Goal: Communication & Community: Participate in discussion

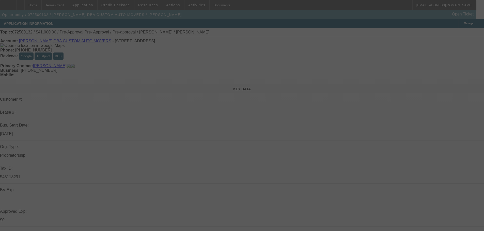
drag, startPoint x: 434, startPoint y: 70, endPoint x: 451, endPoint y: 104, distance: 37.3
click at [457, 100] on div at bounding box center [242, 115] width 484 height 231
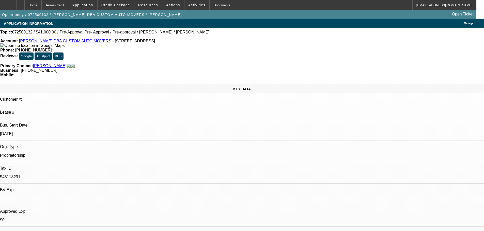
select select "0"
select select "2"
select select "0"
select select "6"
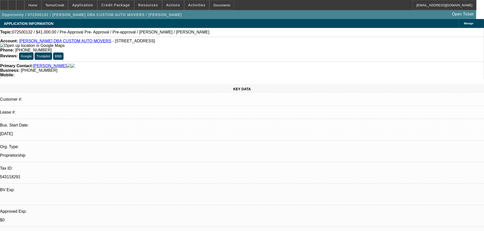
select select "0"
select select "2"
select select "0"
select select "6"
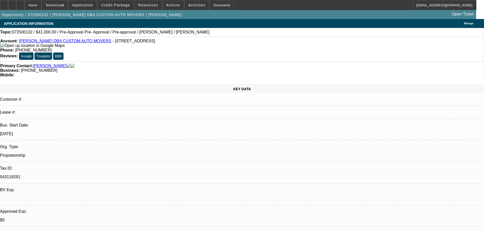
select select "0.1"
select select "2"
select select "0"
select select "6"
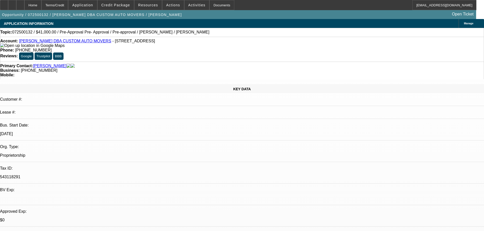
click at [195, 7] on span "Activities" at bounding box center [196, 5] width 17 height 4
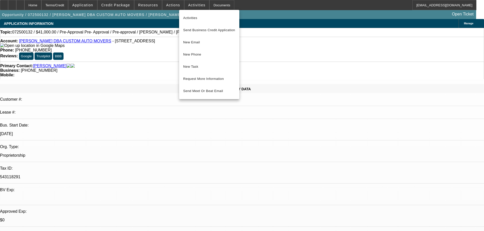
click at [175, 8] on div at bounding box center [242, 115] width 484 height 231
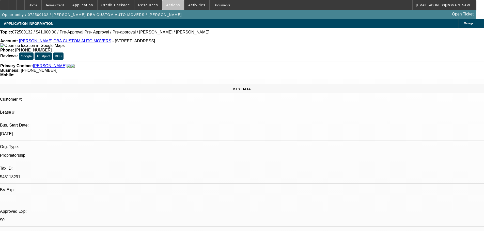
click at [175, 7] on span "Actions" at bounding box center [173, 5] width 14 height 4
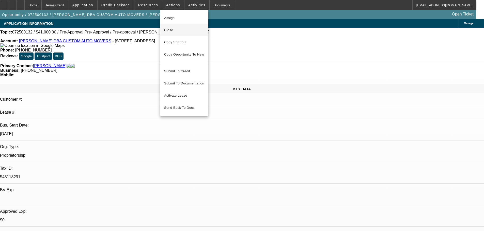
click at [181, 33] on span "Close" at bounding box center [184, 30] width 40 height 6
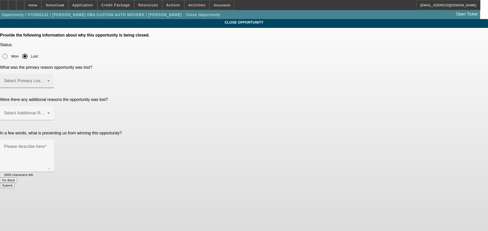
click at [47, 80] on span at bounding box center [25, 83] width 43 height 6
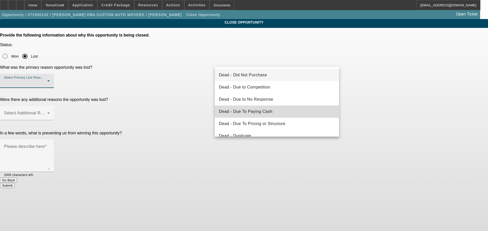
click at [293, 109] on mat-option "Dead - Due To Paying Cash" at bounding box center [277, 112] width 124 height 12
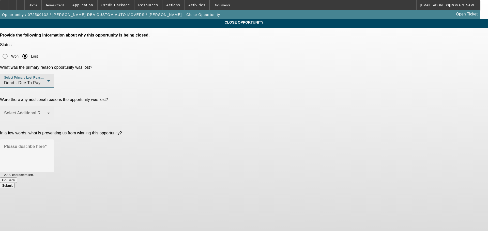
click at [47, 112] on span at bounding box center [25, 115] width 43 height 6
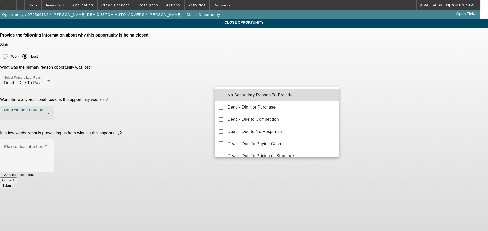
click at [281, 94] on span "No Secondary Reason To Provide" at bounding box center [259, 95] width 65 height 6
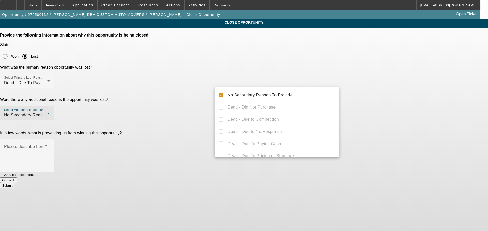
click at [418, 92] on div at bounding box center [244, 115] width 488 height 231
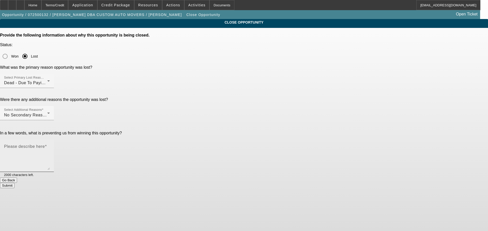
click at [50, 146] on textarea "Please describe here" at bounding box center [27, 158] width 46 height 24
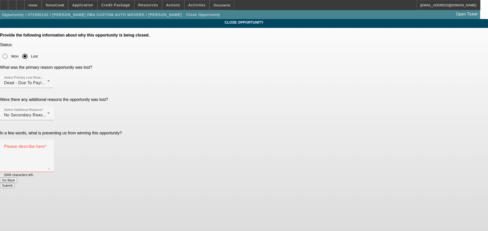
drag, startPoint x: 36, startPoint y: 21, endPoint x: 16, endPoint y: 27, distance: 20.5
click at [16, 27] on app-close-opportunity "CLOSE OPPORTUNITY Provide the following information about why this opportunity …" at bounding box center [244, 103] width 488 height 169
click at [50, 146] on textarea "Please describe here" at bounding box center [27, 158] width 46 height 24
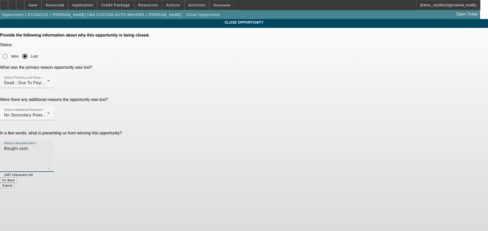
type textarea "Bought cash."
click at [14, 183] on button "Submit" at bounding box center [7, 185] width 14 height 5
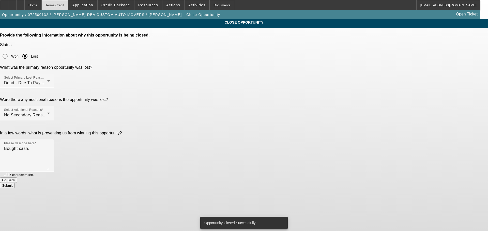
click at [55, 4] on div "Terms/Credit" at bounding box center [54, 5] width 27 height 10
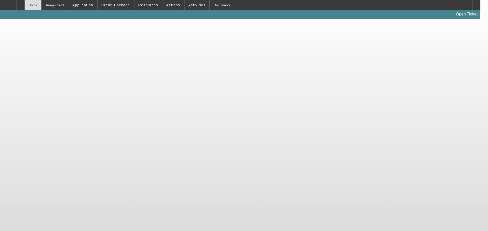
click at [41, 5] on div "Home" at bounding box center [32, 5] width 17 height 10
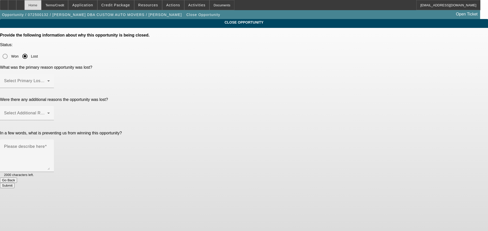
click at [41, 5] on div "Home" at bounding box center [32, 5] width 17 height 10
click at [41, 6] on div "Home" at bounding box center [32, 5] width 17 height 10
click at [41, 8] on div "Home" at bounding box center [32, 5] width 17 height 10
click at [41, 7] on div "Home" at bounding box center [32, 5] width 17 height 10
click at [41, 6] on div "Home" at bounding box center [32, 5] width 17 height 10
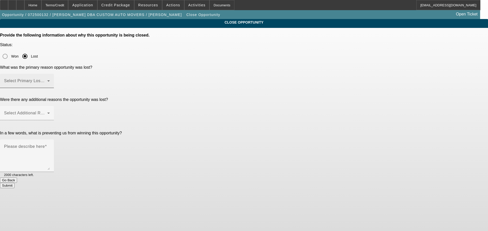
click at [50, 74] on div "Select Primary Lost Reason" at bounding box center [27, 81] width 46 height 14
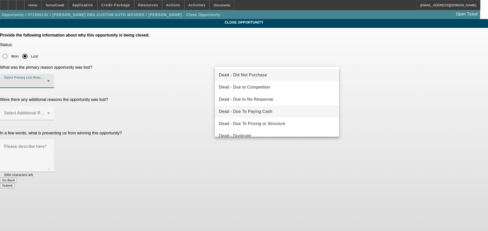
click at [268, 113] on span "Dead - Due To Paying Cash" at bounding box center [246, 112] width 54 height 6
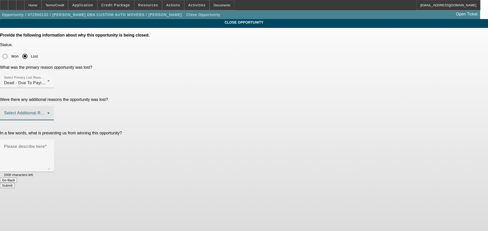
click at [47, 112] on span at bounding box center [25, 115] width 43 height 6
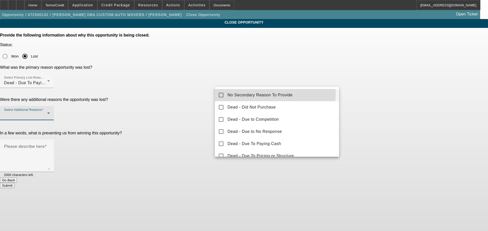
click at [266, 93] on span "No Secondary Reason To Provide" at bounding box center [259, 95] width 65 height 6
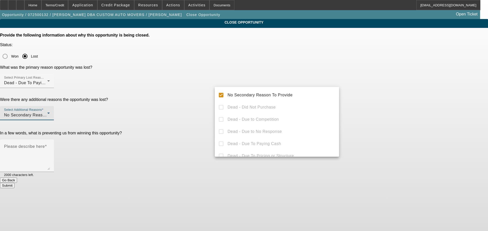
click at [377, 101] on div at bounding box center [244, 115] width 488 height 231
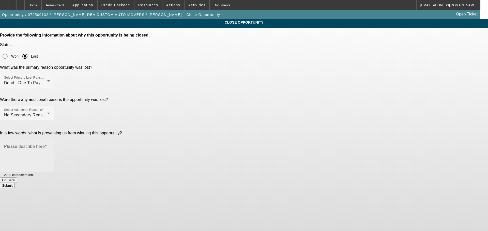
click at [50, 146] on textarea "Please describe here" at bounding box center [27, 158] width 46 height 24
type textarea "Bought cash."
click at [14, 183] on button "Submit" at bounding box center [7, 185] width 14 height 5
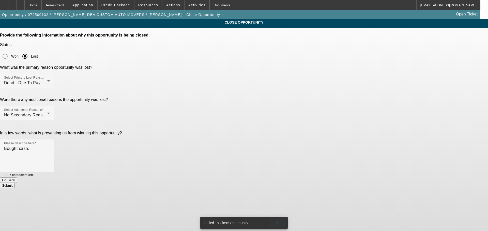
click at [278, 221] on span at bounding box center [277, 223] width 16 height 12
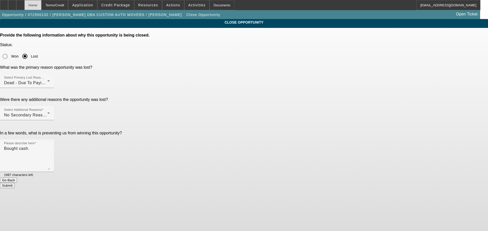
click at [38, 7] on div "Home" at bounding box center [32, 5] width 17 height 10
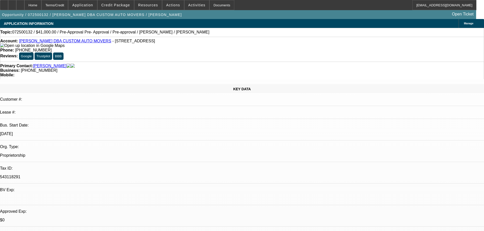
select select "0"
select select "2"
select select "0"
select select "6"
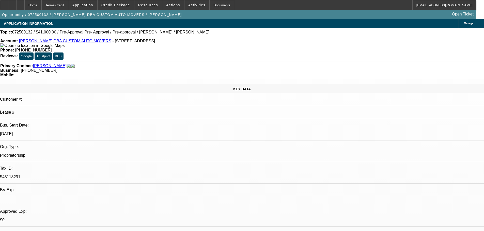
select select "0"
select select "2"
select select "0"
select select "6"
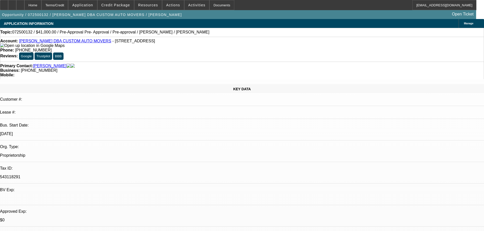
select select "0.1"
select select "2"
select select "0"
select select "6"
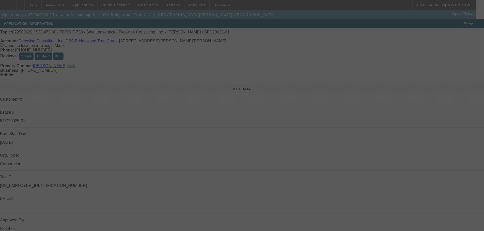
select select "0"
select select "2"
select select "0"
select select "6"
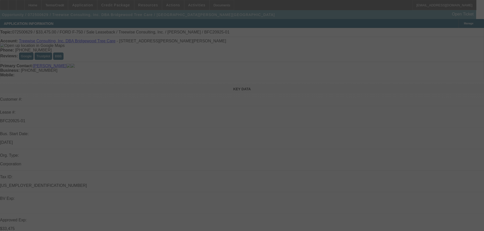
select select "0"
select select "6"
select select "0"
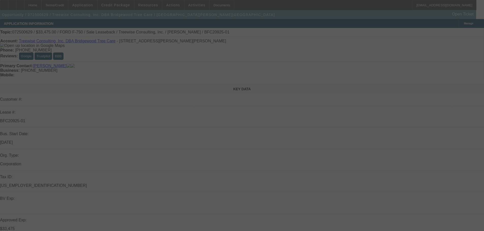
select select "0"
select select "6"
select select "0"
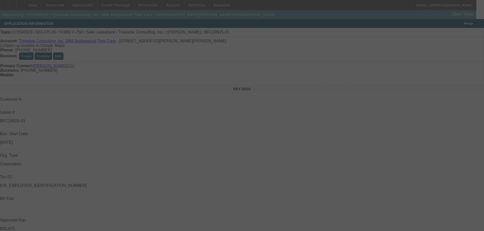
select select "0"
select select "6"
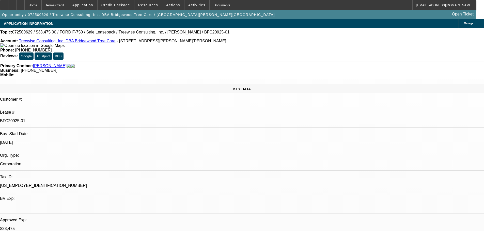
drag, startPoint x: 371, startPoint y: 89, endPoint x: 350, endPoint y: 92, distance: 20.8
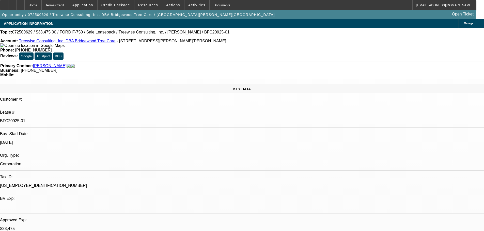
copy b "(925) 448-7774"
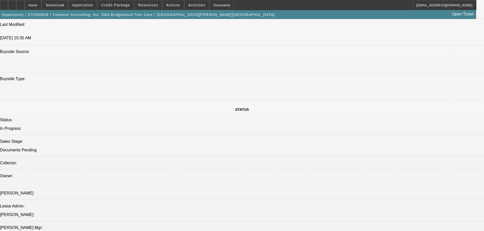
scroll to position [457, 0]
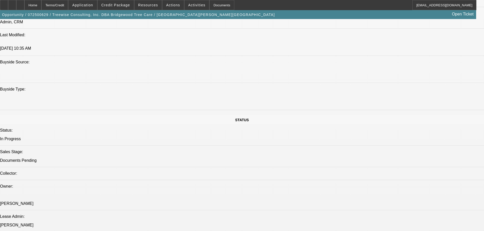
drag, startPoint x: 397, startPoint y: 91, endPoint x: 376, endPoint y: 89, distance: 21.4
copy b "(925) 464-1624"
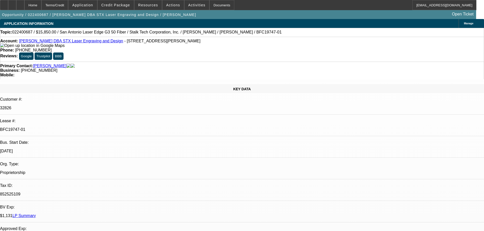
select select "0"
select select "2"
select select "0.1"
select select "4"
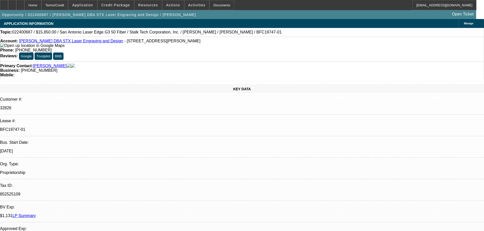
select select "0"
select select "2"
select select "0.1"
select select "4"
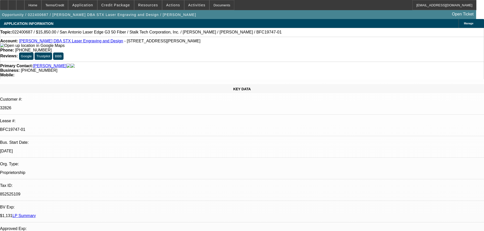
select select "0"
select select "3"
select select "0"
select select "6"
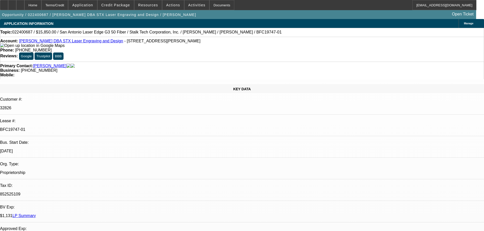
select select "0"
select select "3"
select select "0"
select select "6"
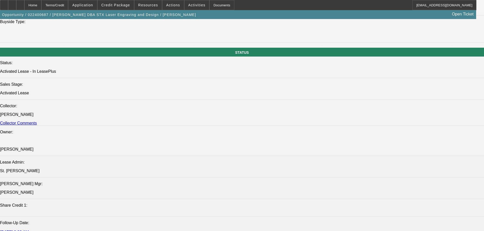
scroll to position [508, 0]
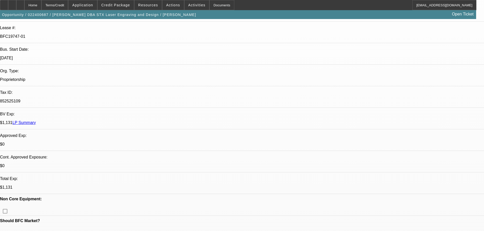
scroll to position [0, 0]
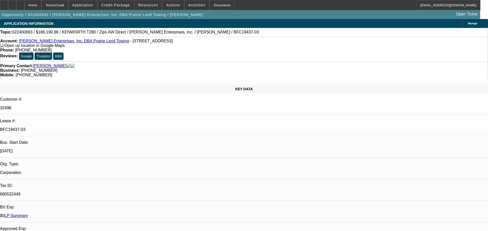
select select "0"
select select "3"
select select "0"
select select "6"
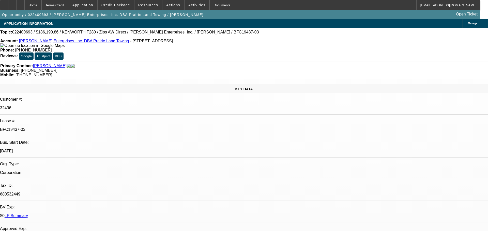
select select "0"
select select "3"
select select "0"
select select "6"
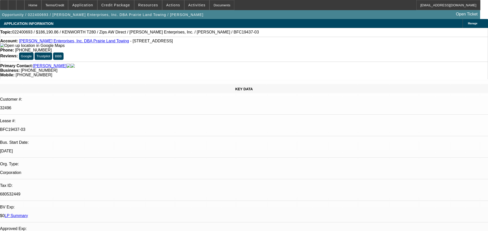
select select "0"
select select "3"
select select "0"
select select "6"
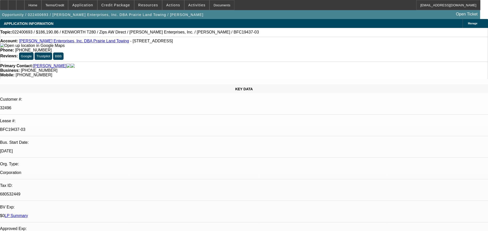
select select "0"
select select "6"
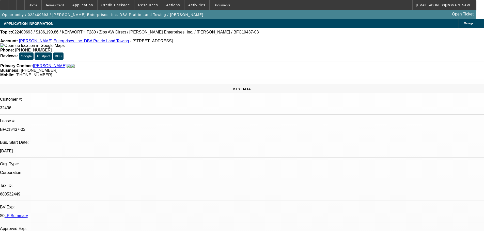
drag, startPoint x: 220, startPoint y: 0, endPoint x: 399, endPoint y: 185, distance: 257.1
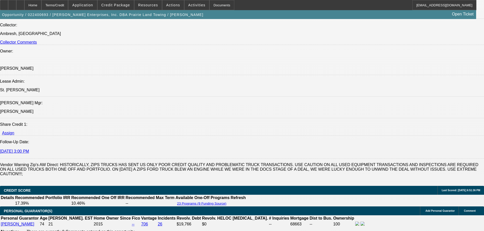
scroll to position [610, 0]
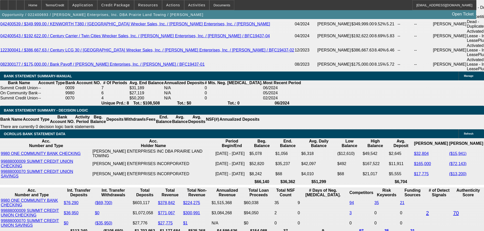
scroll to position [965, 0]
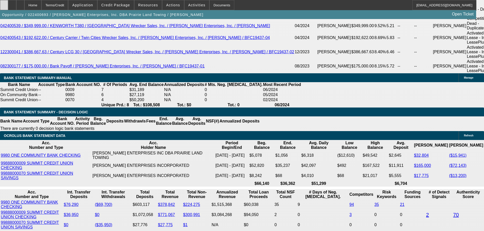
click at [4, 3] on icon at bounding box center [4, 3] width 0 height 0
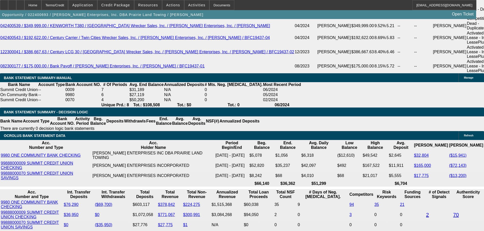
scroll to position [914, 0]
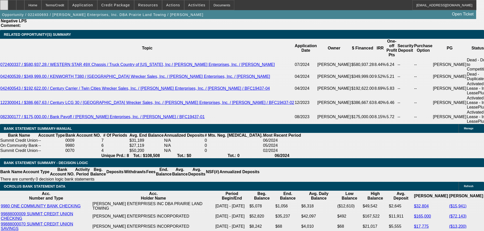
click at [8, 7] on div at bounding box center [4, 5] width 8 height 10
